Goal: Transaction & Acquisition: Subscribe to service/newsletter

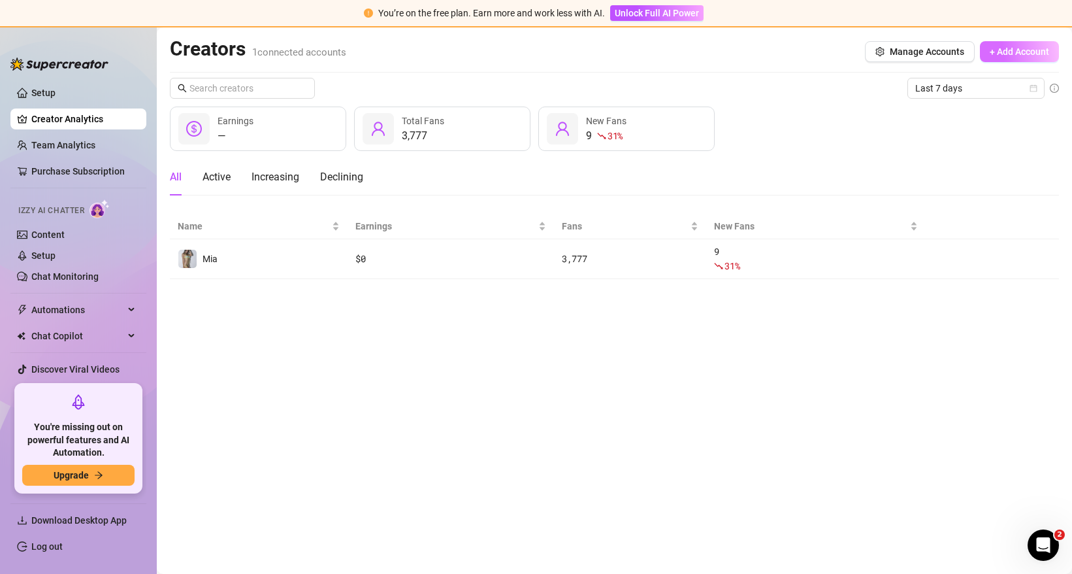
click at [1020, 48] on span "+ Add Account" at bounding box center [1019, 51] width 59 height 10
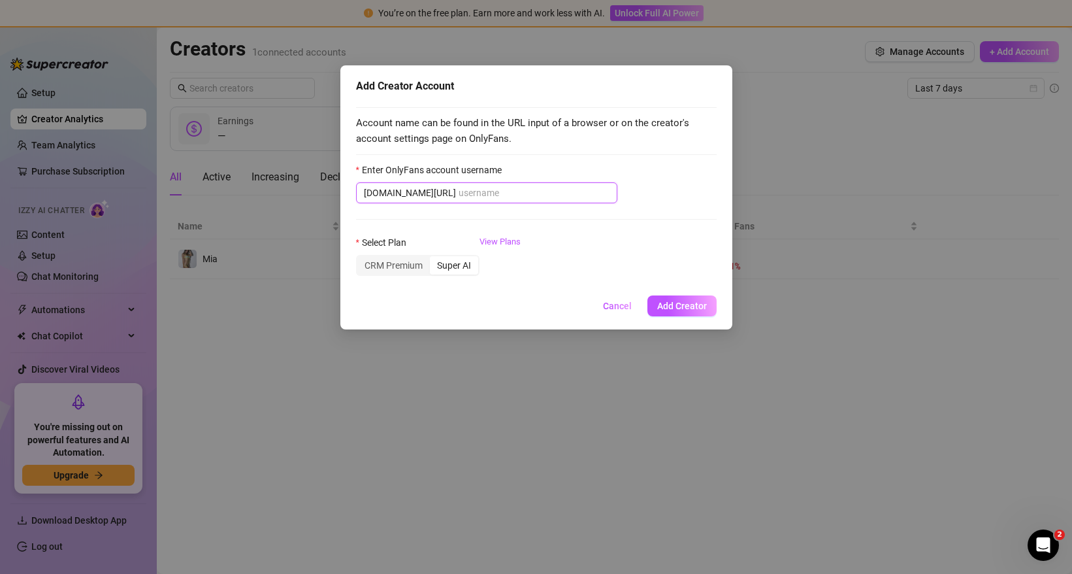
click at [459, 188] on input "Enter OnlyFans account username" at bounding box center [534, 193] width 151 height 14
paste input "oursecret5"
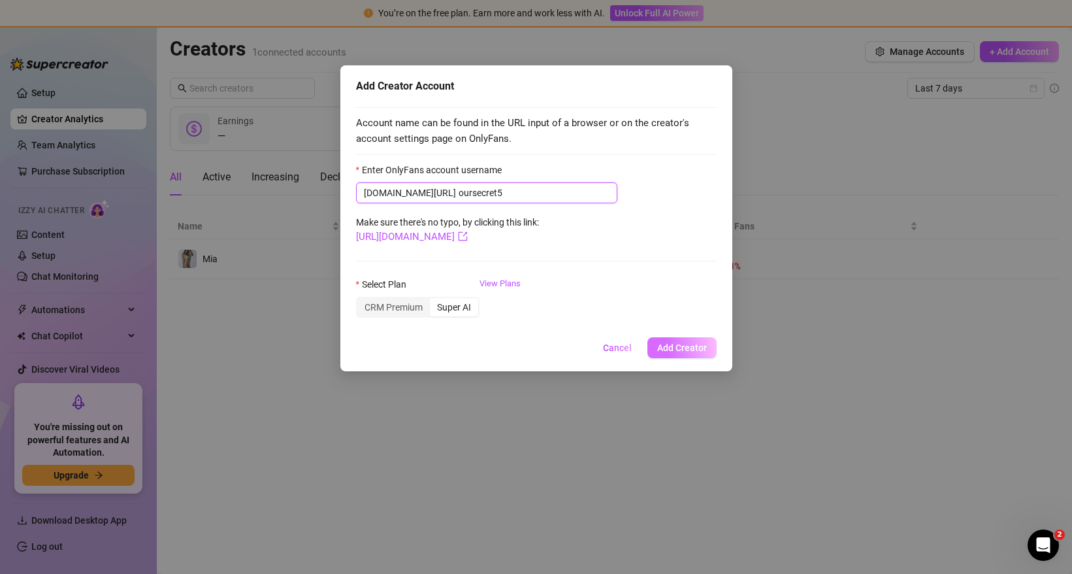
type input "oursecret5"
click at [670, 346] on span "Add Creator" at bounding box center [682, 347] width 50 height 10
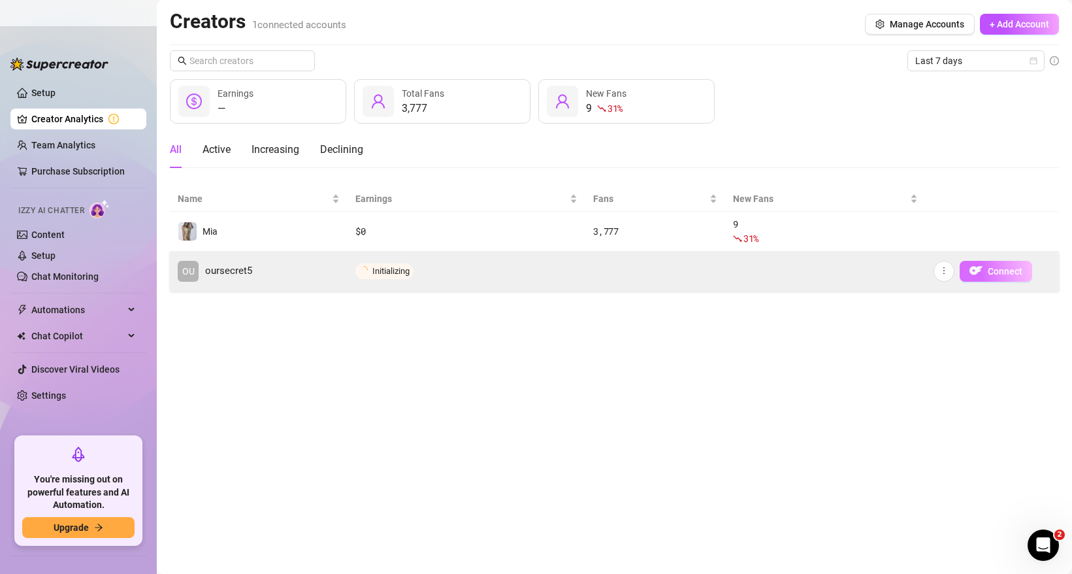
click at [983, 272] on button "Connect" at bounding box center [996, 271] width 73 height 21
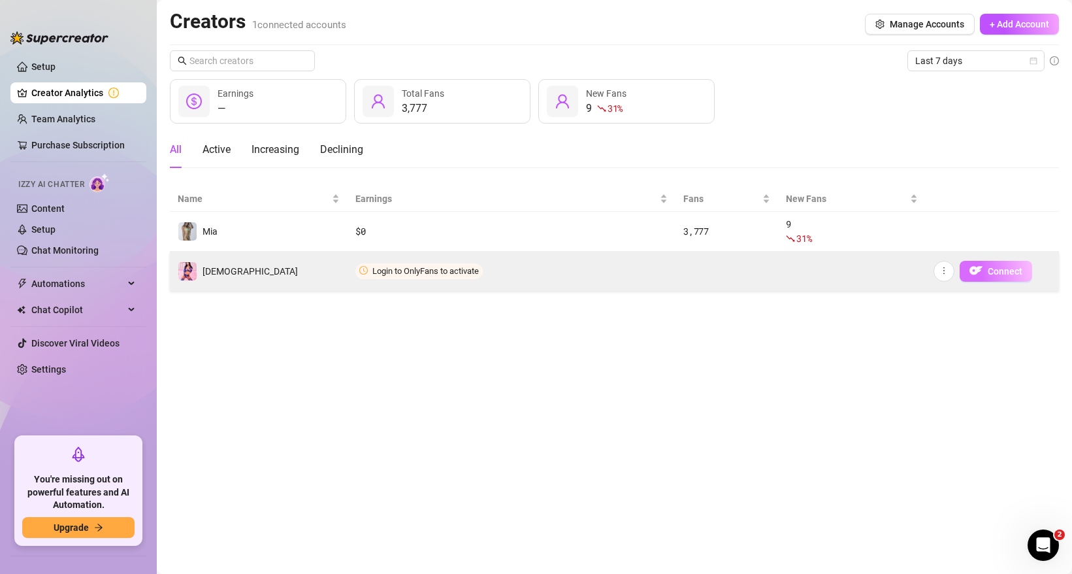
click at [1001, 272] on span "Connect" at bounding box center [1005, 271] width 35 height 10
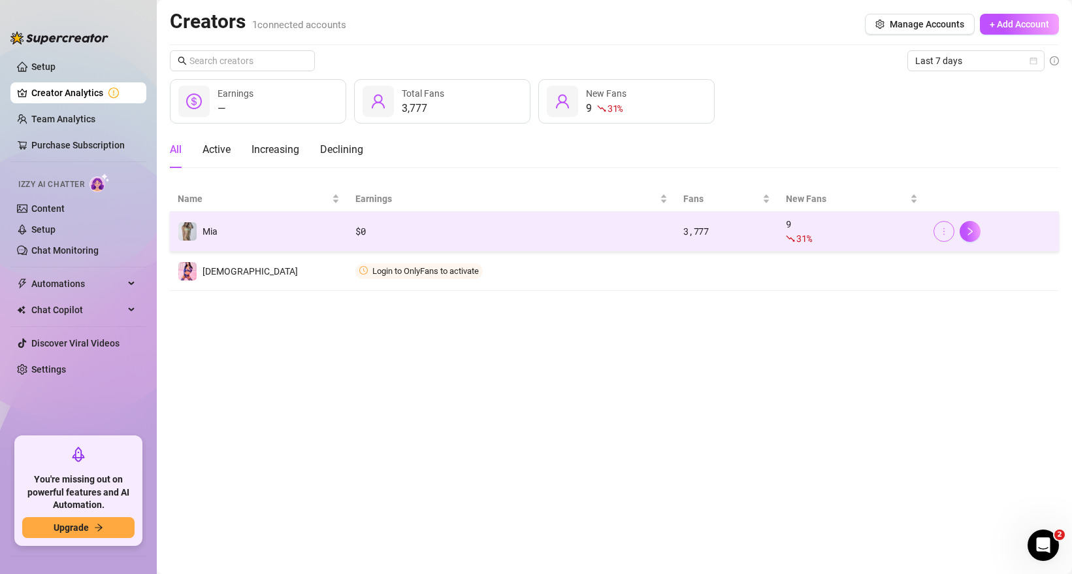
click at [945, 233] on icon "more" at bounding box center [944, 231] width 9 height 9
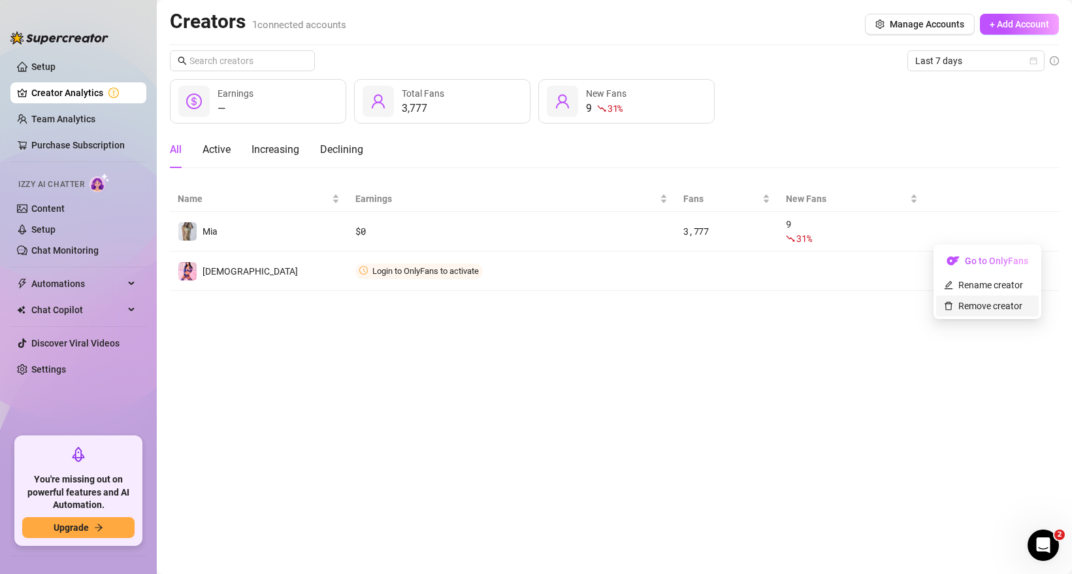
click at [972, 308] on link "Remove creator" at bounding box center [983, 306] width 78 height 10
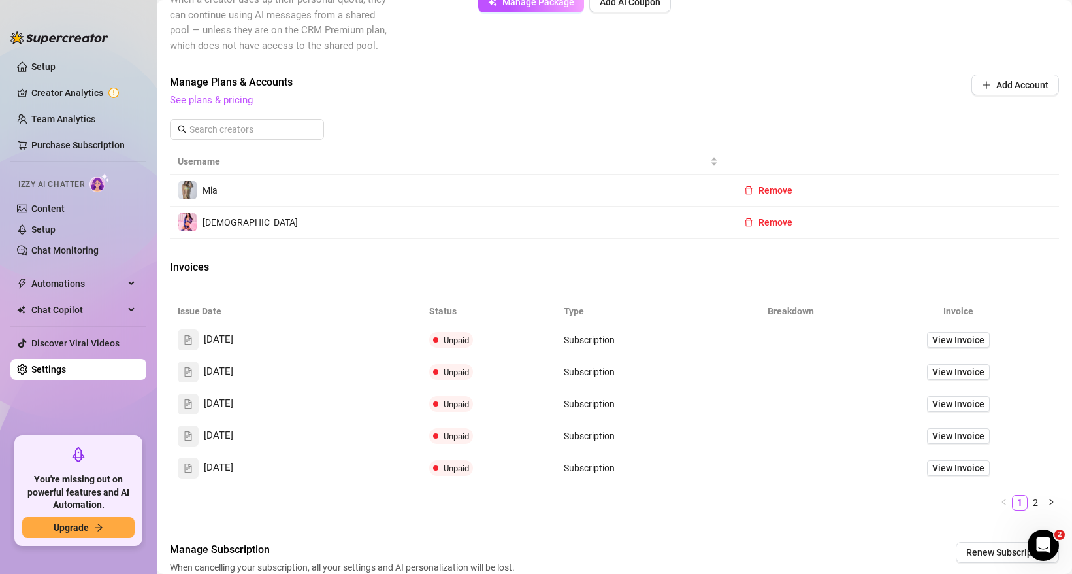
scroll to position [327, 0]
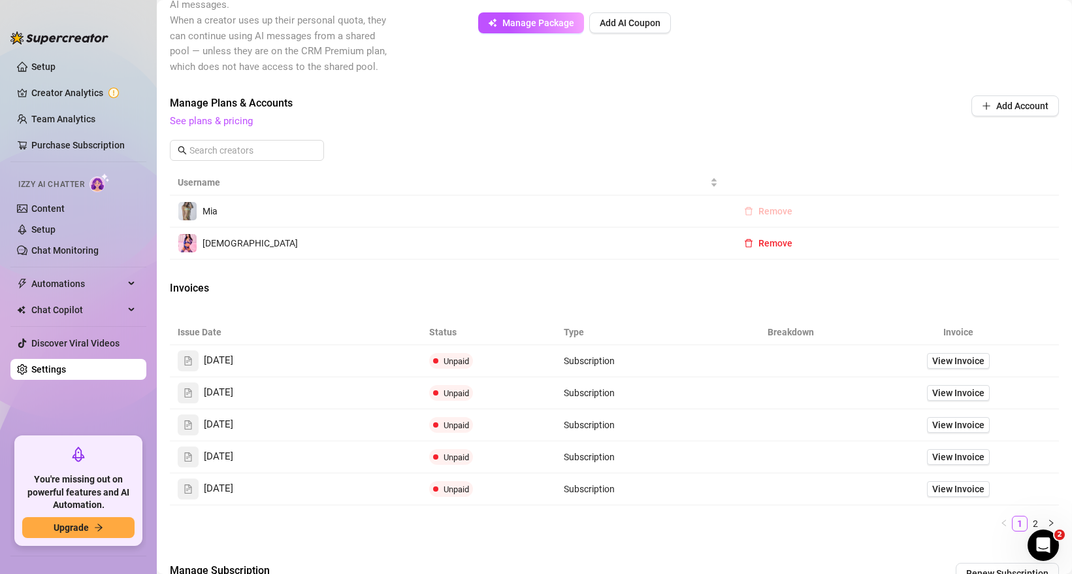
click at [767, 213] on span "Remove" at bounding box center [776, 211] width 34 height 10
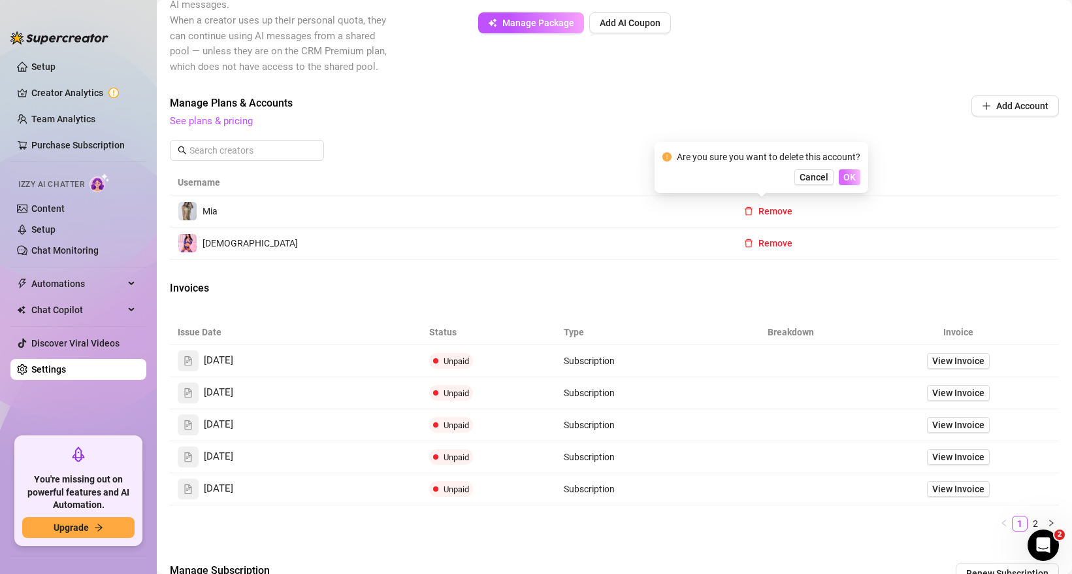
click at [847, 179] on span "OK" at bounding box center [850, 177] width 12 height 10
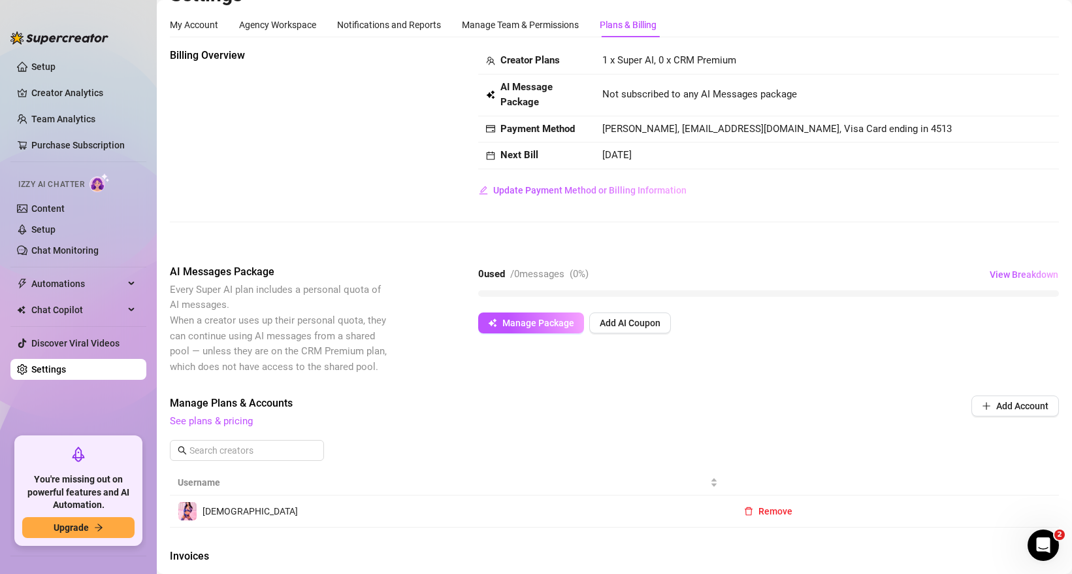
scroll to position [0, 0]
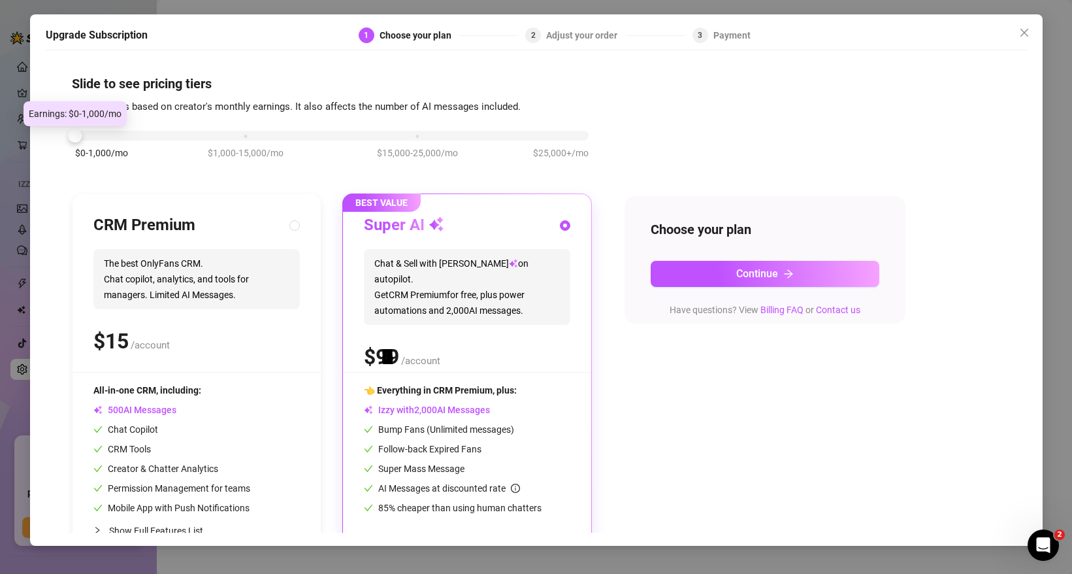
drag, startPoint x: 239, startPoint y: 135, endPoint x: 56, endPoint y: 137, distance: 183.0
click at [56, 137] on div "Slide to see pricing tiers Our pricing is based on creator's monthly earnings. …" at bounding box center [536, 295] width 981 height 476
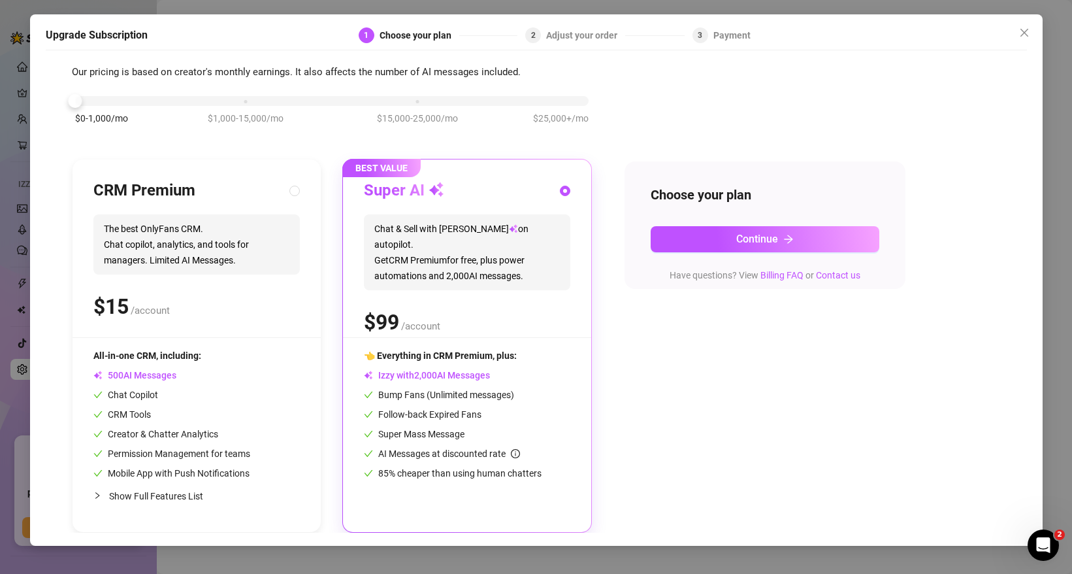
scroll to position [35, 0]
drag, startPoint x: 77, startPoint y: 101, endPoint x: 65, endPoint y: 103, distance: 11.9
click at [65, 103] on div "Slide to see pricing tiers Our pricing is based on creator's monthly earnings. …" at bounding box center [536, 295] width 981 height 476
click at [1027, 37] on button "Close" at bounding box center [1024, 32] width 21 height 21
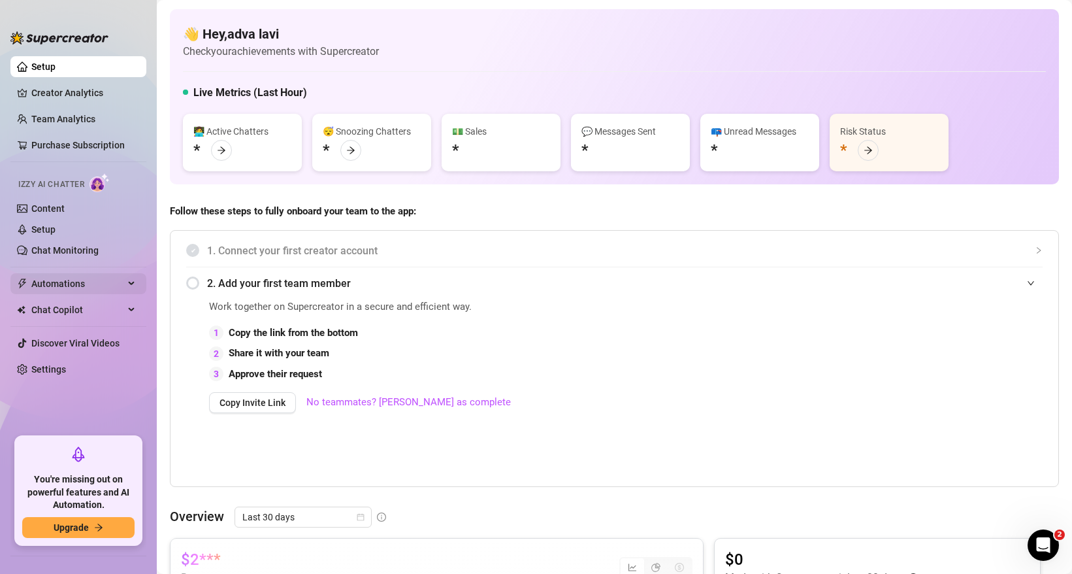
click at [65, 287] on span "Automations" at bounding box center [77, 283] width 93 height 21
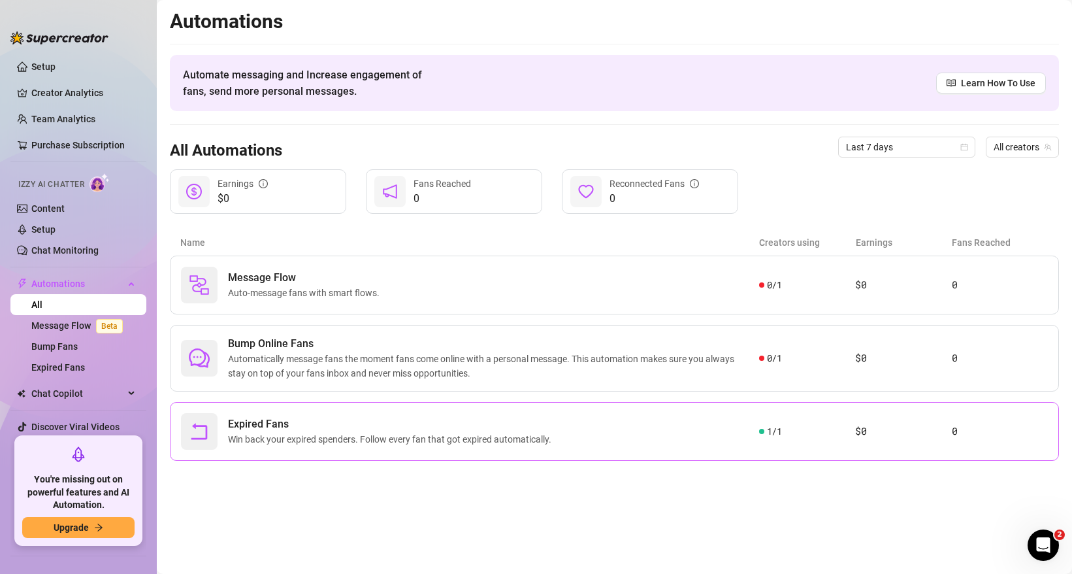
click at [342, 416] on span "Expired Fans" at bounding box center [392, 424] width 329 height 16
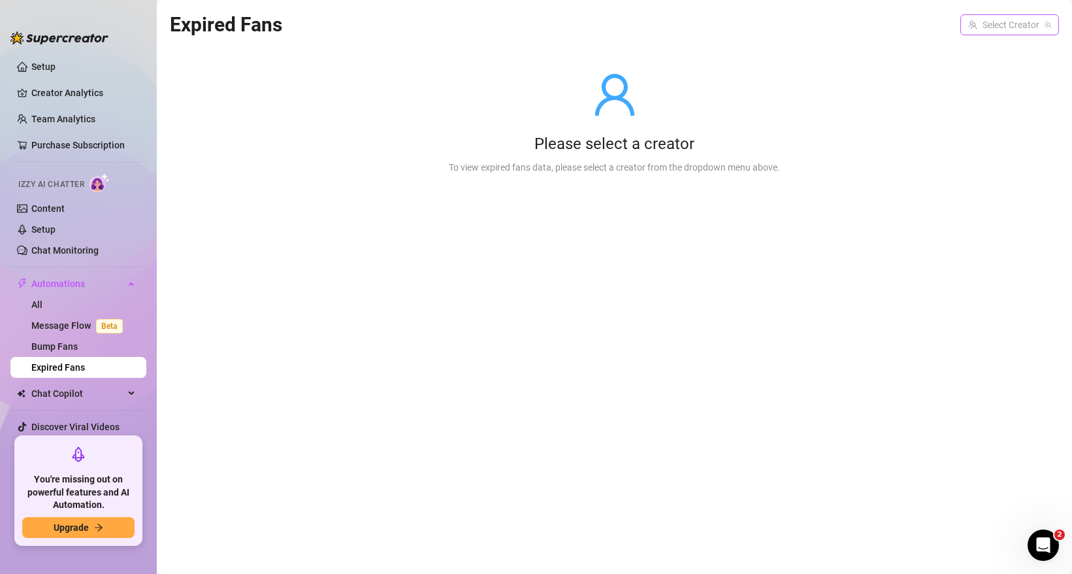
click at [1005, 28] on input "search" at bounding box center [1003, 25] width 71 height 20
click at [998, 44] on span "( oursecret5 )" at bounding box center [1023, 51] width 50 height 14
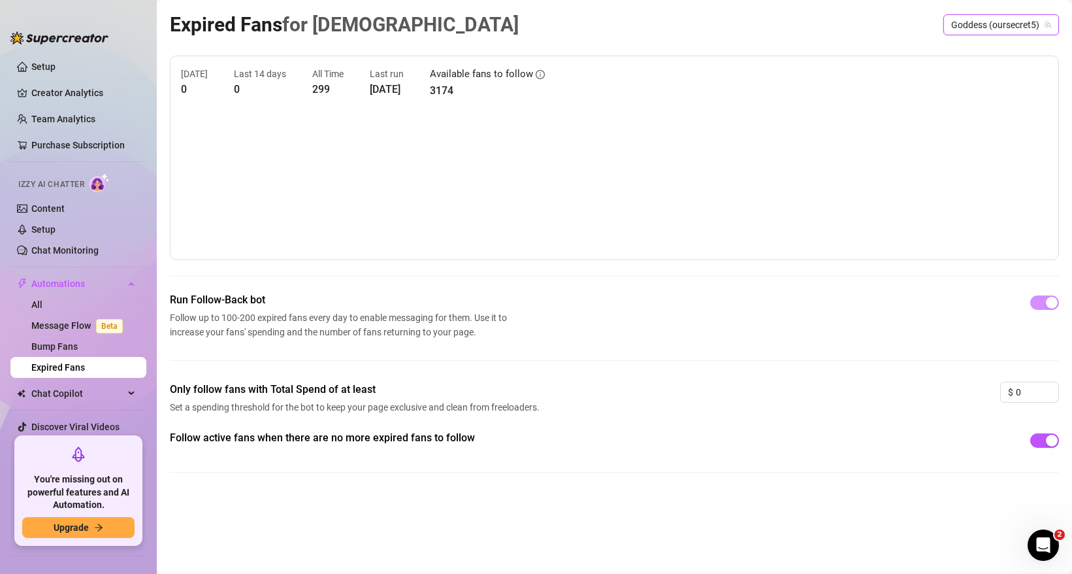
click at [470, 87] on article "3174" at bounding box center [487, 90] width 115 height 16
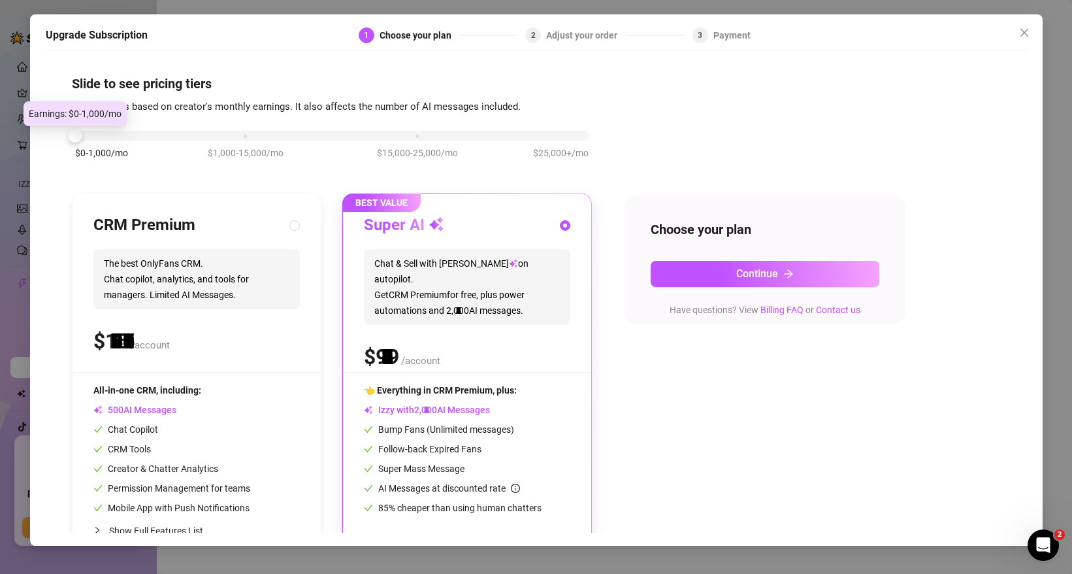
drag, startPoint x: 248, startPoint y: 136, endPoint x: 76, endPoint y: 135, distance: 171.2
click at [51, 141] on div "Slide to see pricing tiers Our pricing is based on creator's monthly earnings. …" at bounding box center [536, 295] width 981 height 476
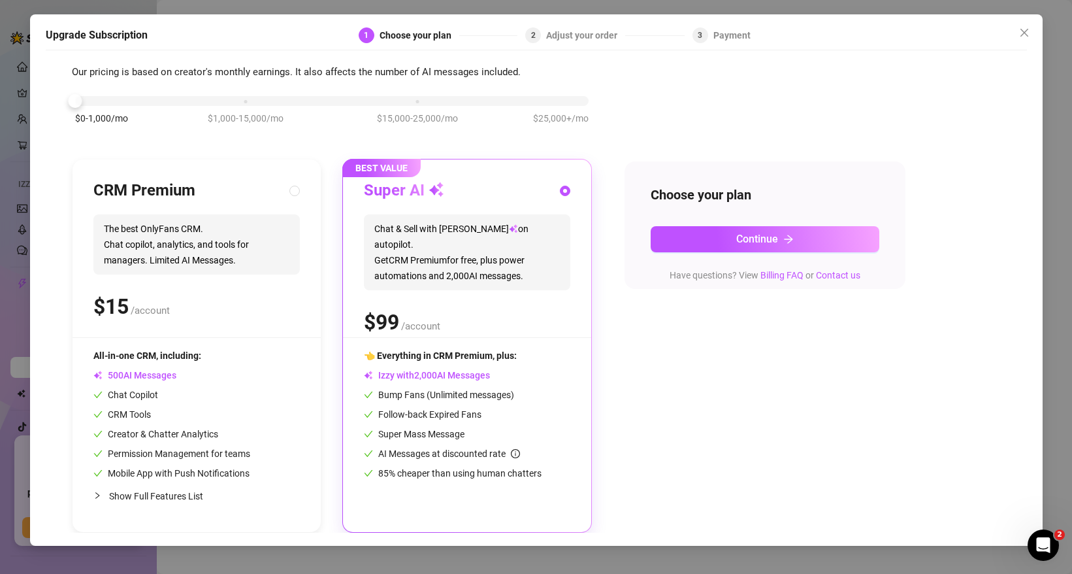
scroll to position [35, 0]
click at [727, 238] on button "Continue" at bounding box center [765, 239] width 229 height 26
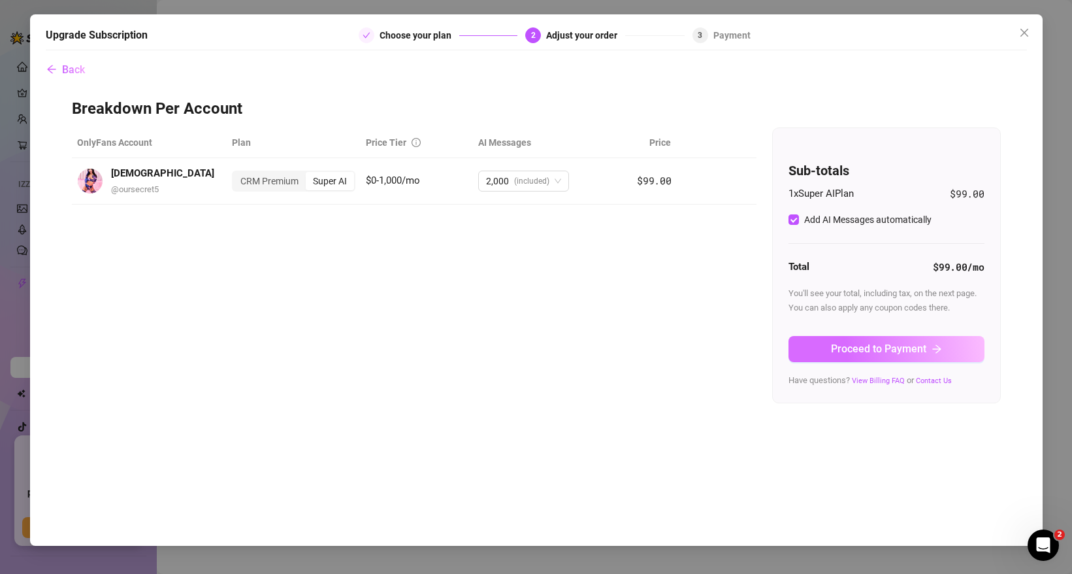
click at [883, 344] on span "Proceed to Payment" at bounding box center [878, 348] width 95 height 12
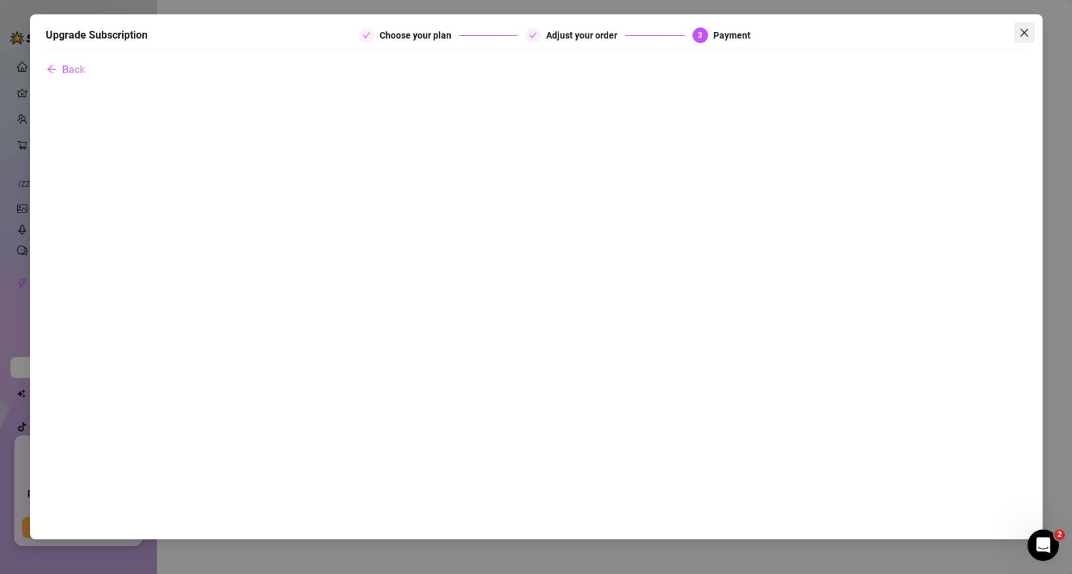
click at [1020, 29] on icon "close" at bounding box center [1024, 32] width 10 height 10
